Goal: Information Seeking & Learning: Learn about a topic

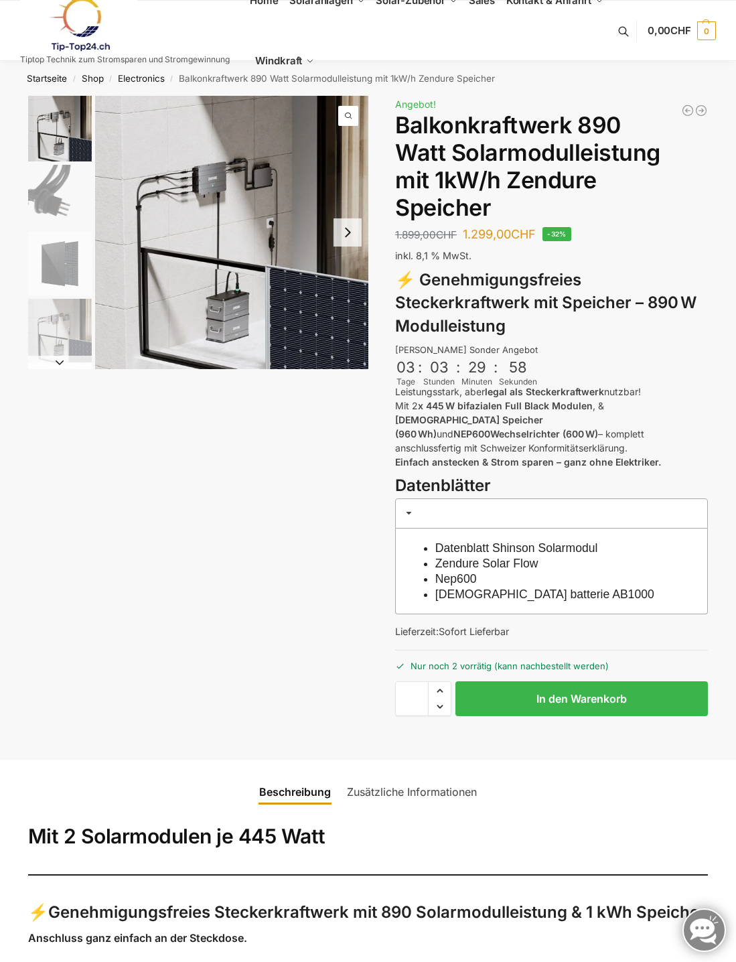
click at [363, 233] on img "1 / 6" at bounding box center [231, 232] width 273 height 273
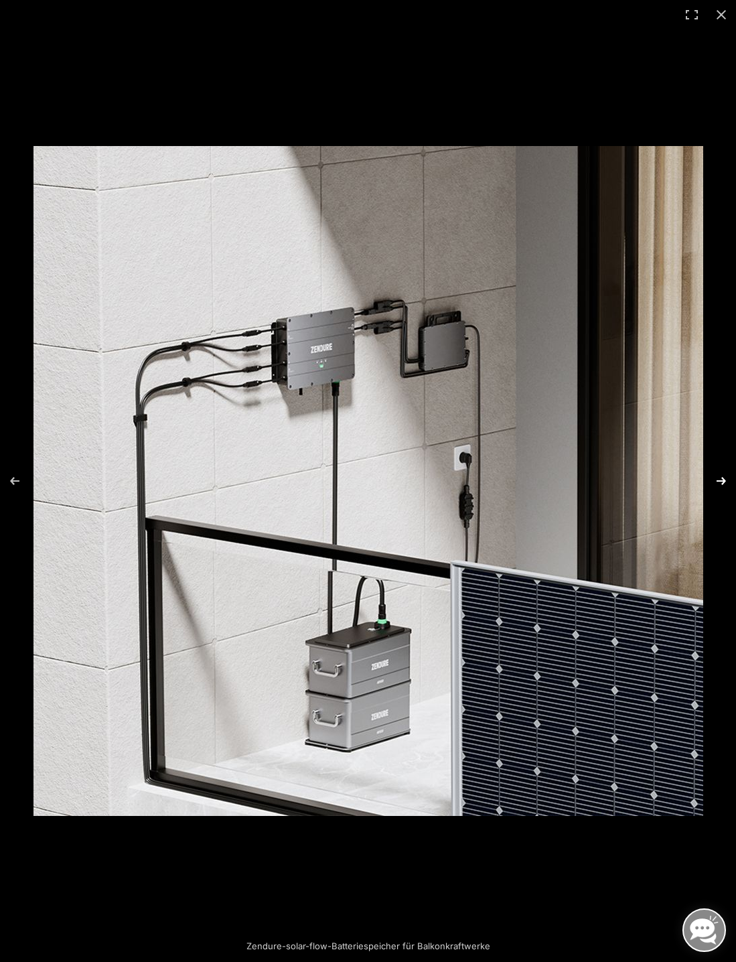
click at [717, 482] on button "Next (arrow right)" at bounding box center [713, 481] width 47 height 67
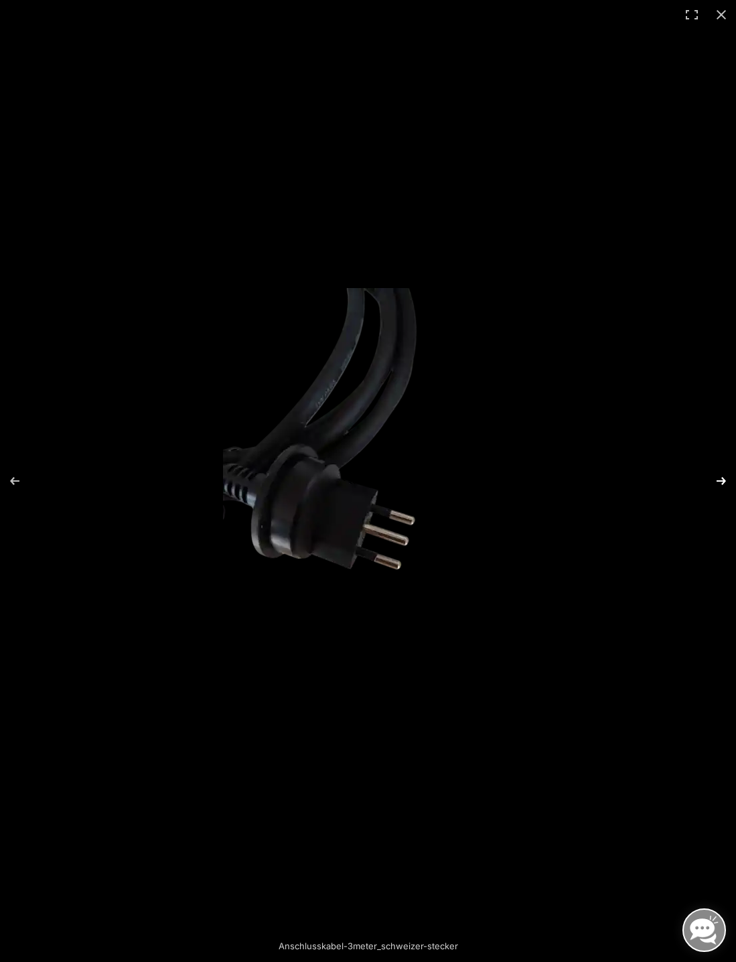
click at [720, 481] on button "Next (arrow right)" at bounding box center [713, 481] width 47 height 67
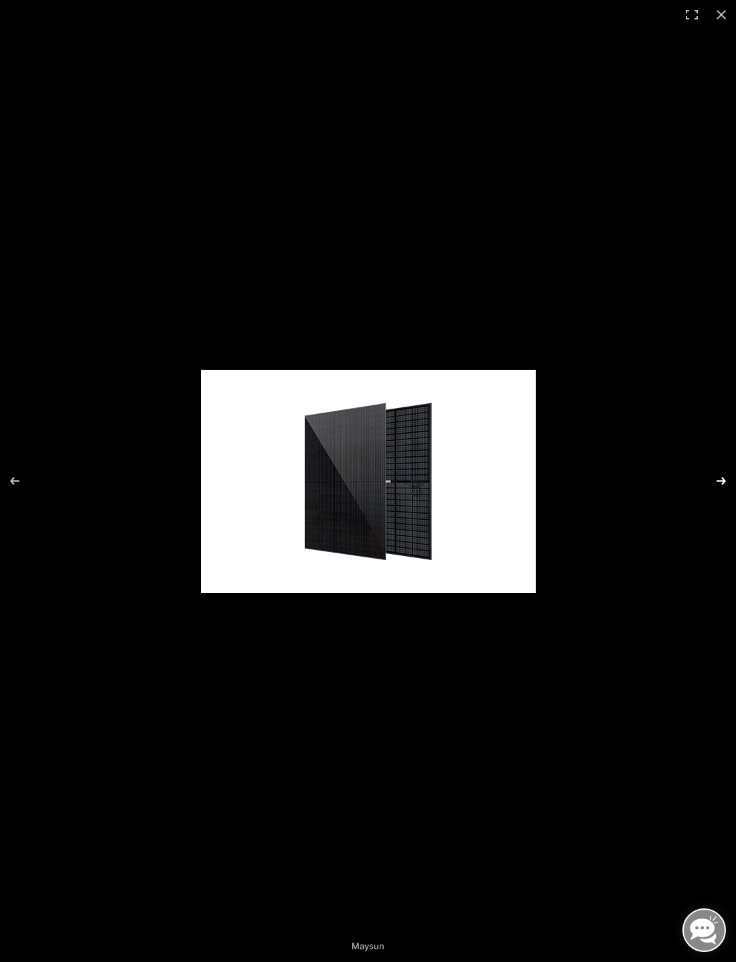
click at [720, 481] on button "Next (arrow right)" at bounding box center [713, 481] width 47 height 67
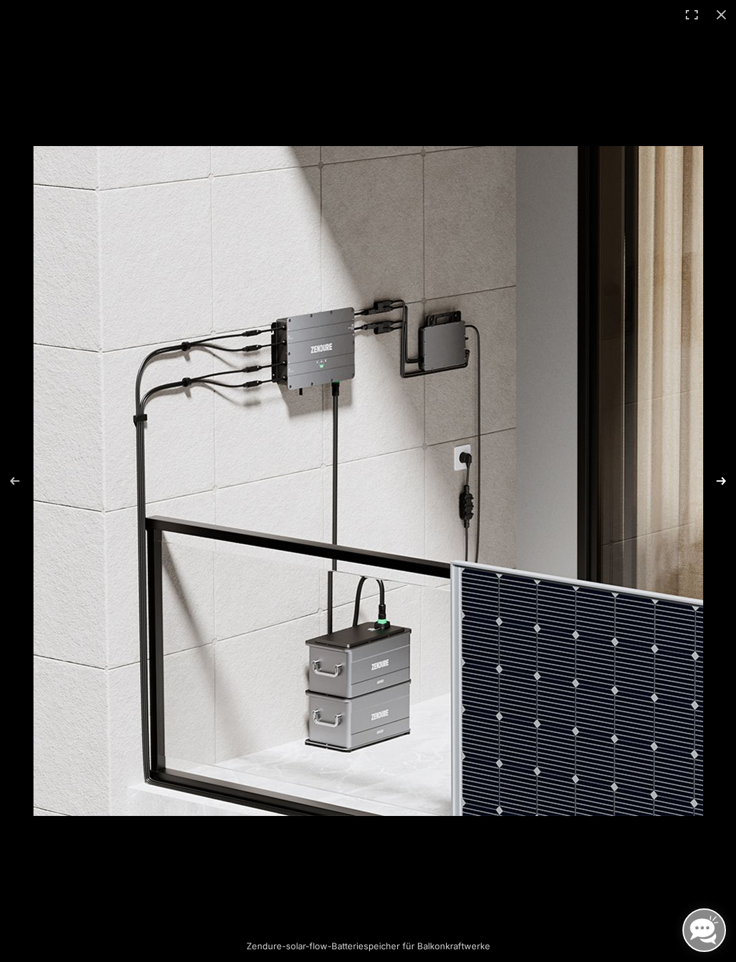
click at [720, 481] on button "Next (arrow right)" at bounding box center [713, 481] width 47 height 67
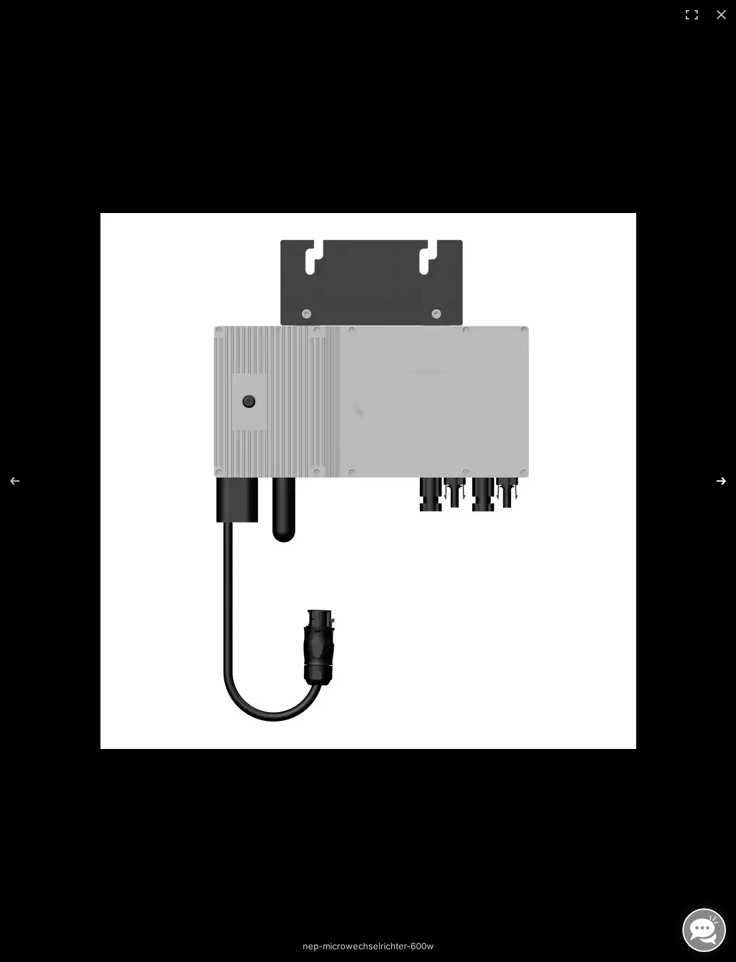
click at [720, 481] on button "Next (arrow right)" at bounding box center [713, 481] width 47 height 67
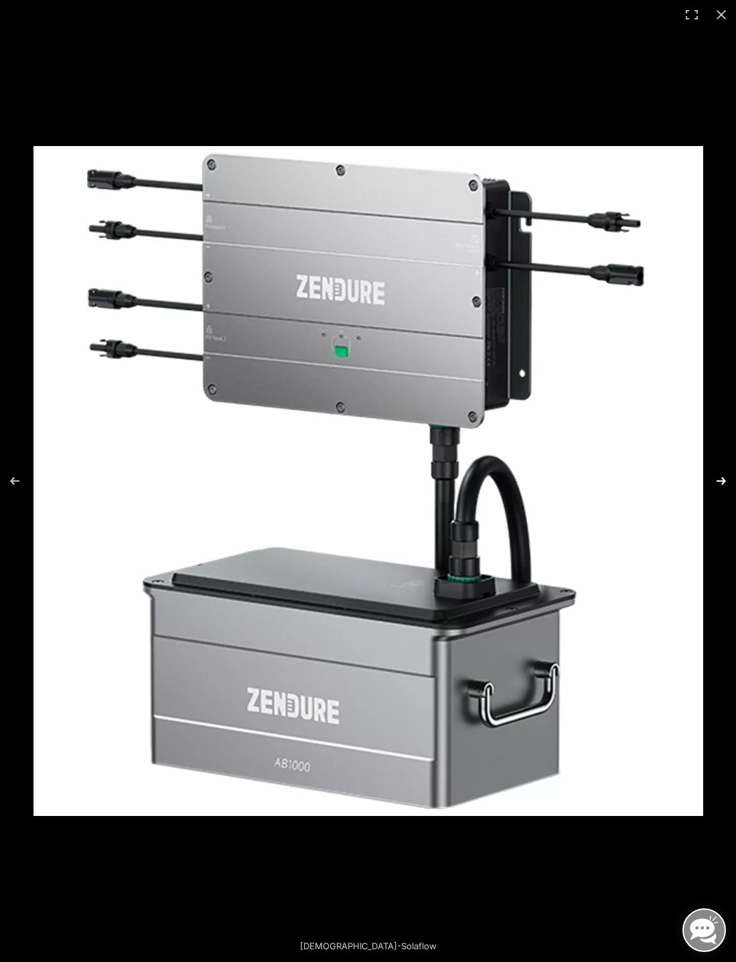
click at [718, 483] on button "Next (arrow right)" at bounding box center [713, 481] width 47 height 67
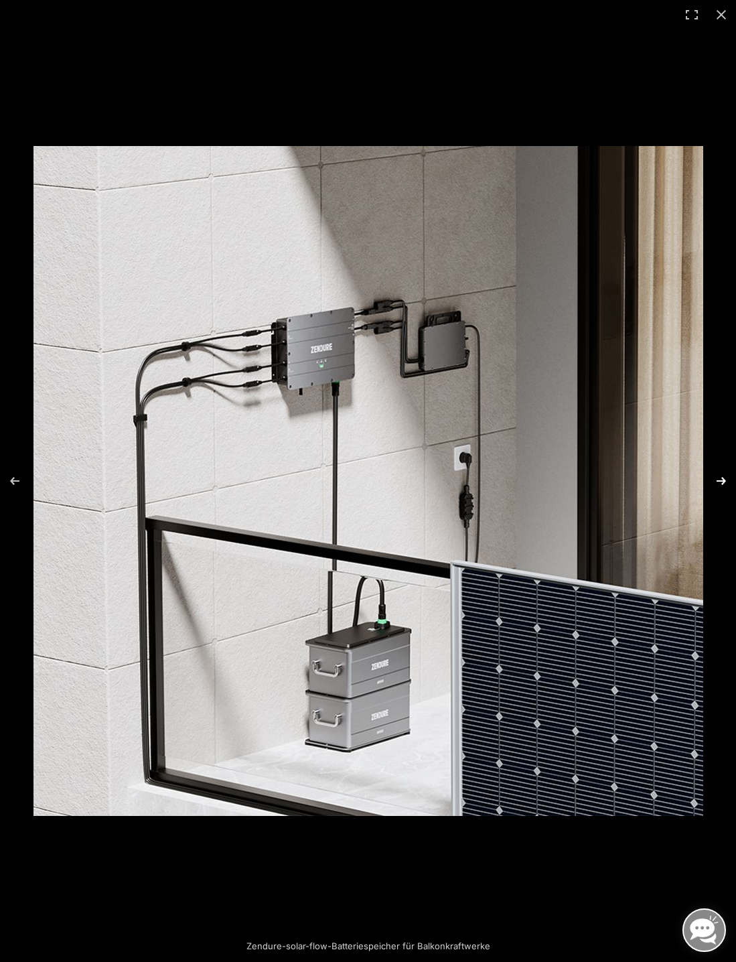
click at [718, 483] on button "Next (arrow right)" at bounding box center [713, 481] width 47 height 67
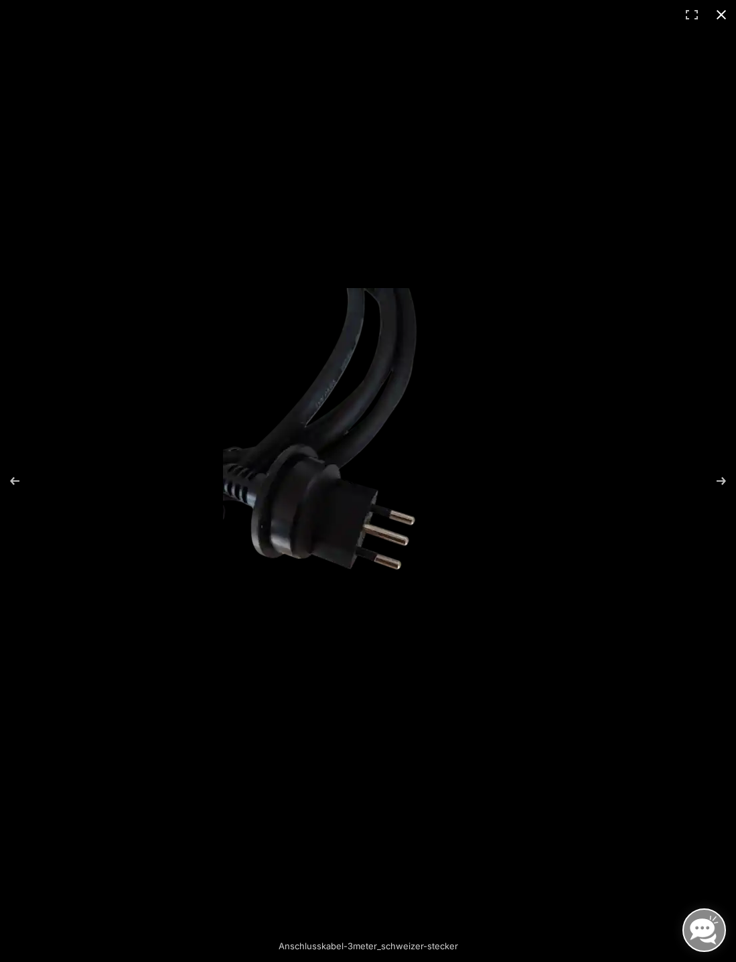
click at [723, 18] on button "Close (Esc)" at bounding box center [721, 14] width 29 height 29
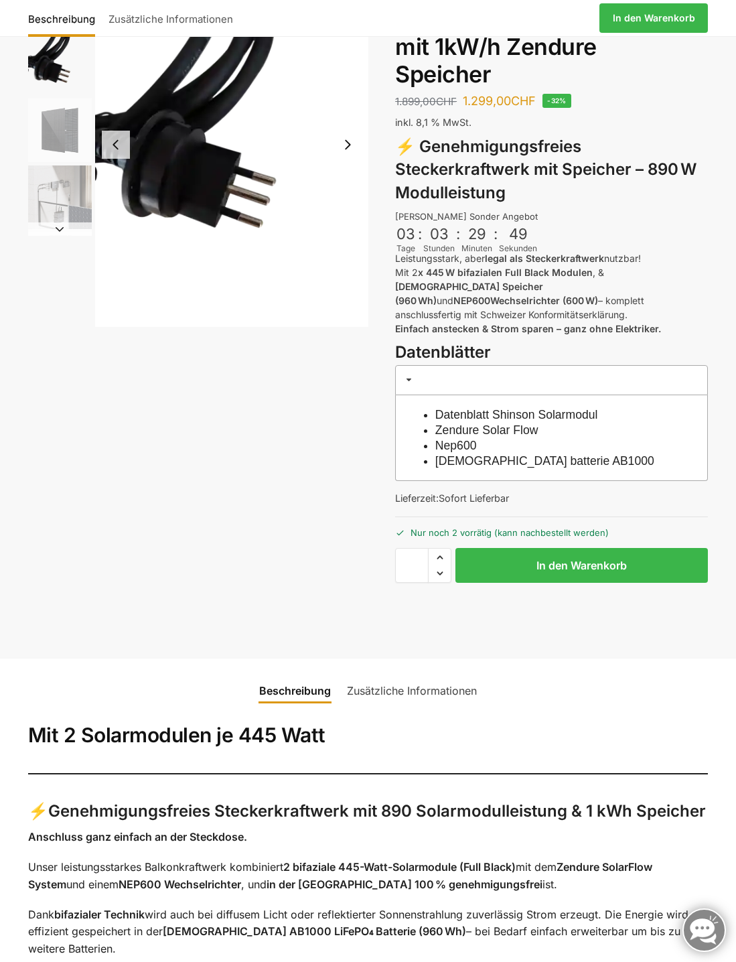
scroll to position [134, 0]
